Goal: Task Accomplishment & Management: Use online tool/utility

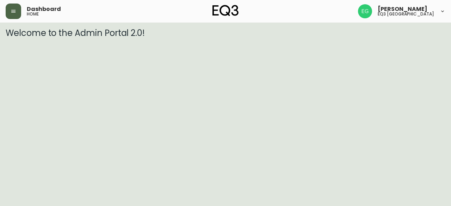
click at [16, 11] on button "button" at bounding box center [13, 11] width 15 height 15
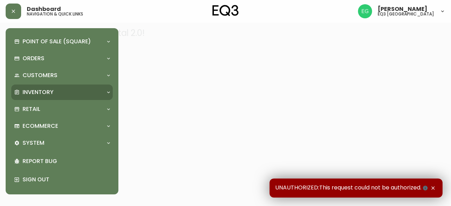
click at [61, 91] on div "Inventory" at bounding box center [58, 92] width 89 height 8
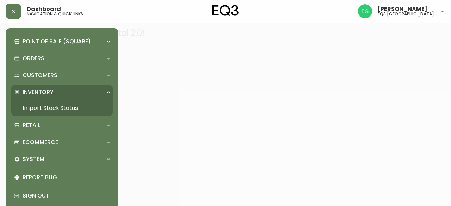
drag, startPoint x: 61, startPoint y: 91, endPoint x: 256, endPoint y: 101, distance: 195.3
click at [256, 101] on div at bounding box center [225, 103] width 451 height 206
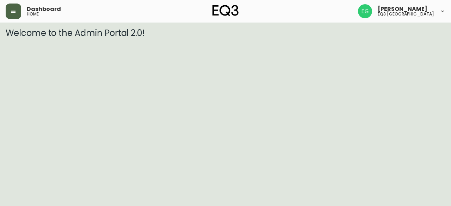
click at [7, 14] on button "button" at bounding box center [13, 11] width 15 height 15
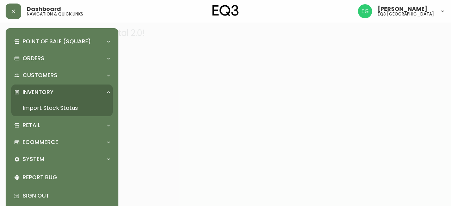
click at [76, 107] on link "Import Stock Status" at bounding box center [61, 108] width 101 height 16
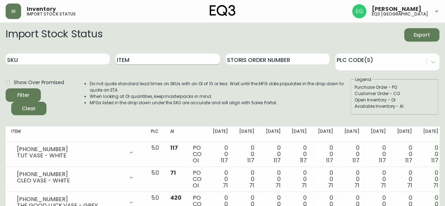
click at [159, 60] on input "Item" at bounding box center [167, 58] width 104 height 11
type input "slats"
click at [6, 88] on button "Filter" at bounding box center [23, 94] width 35 height 13
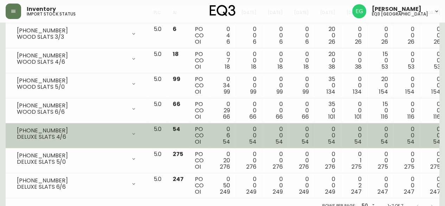
scroll to position [61, 0]
